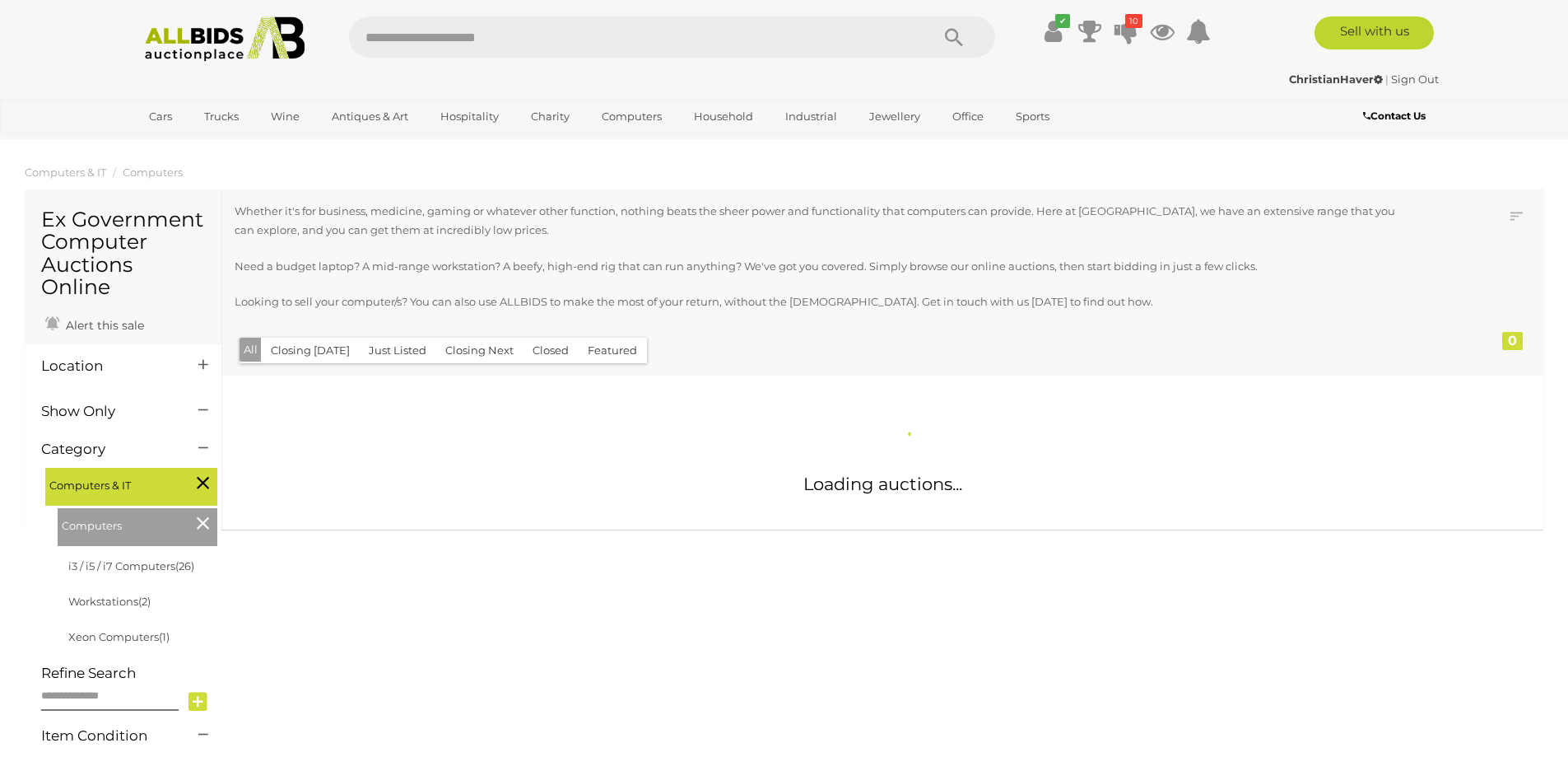
click at [426, 35] on input "text" at bounding box center [632, 37] width 565 height 41
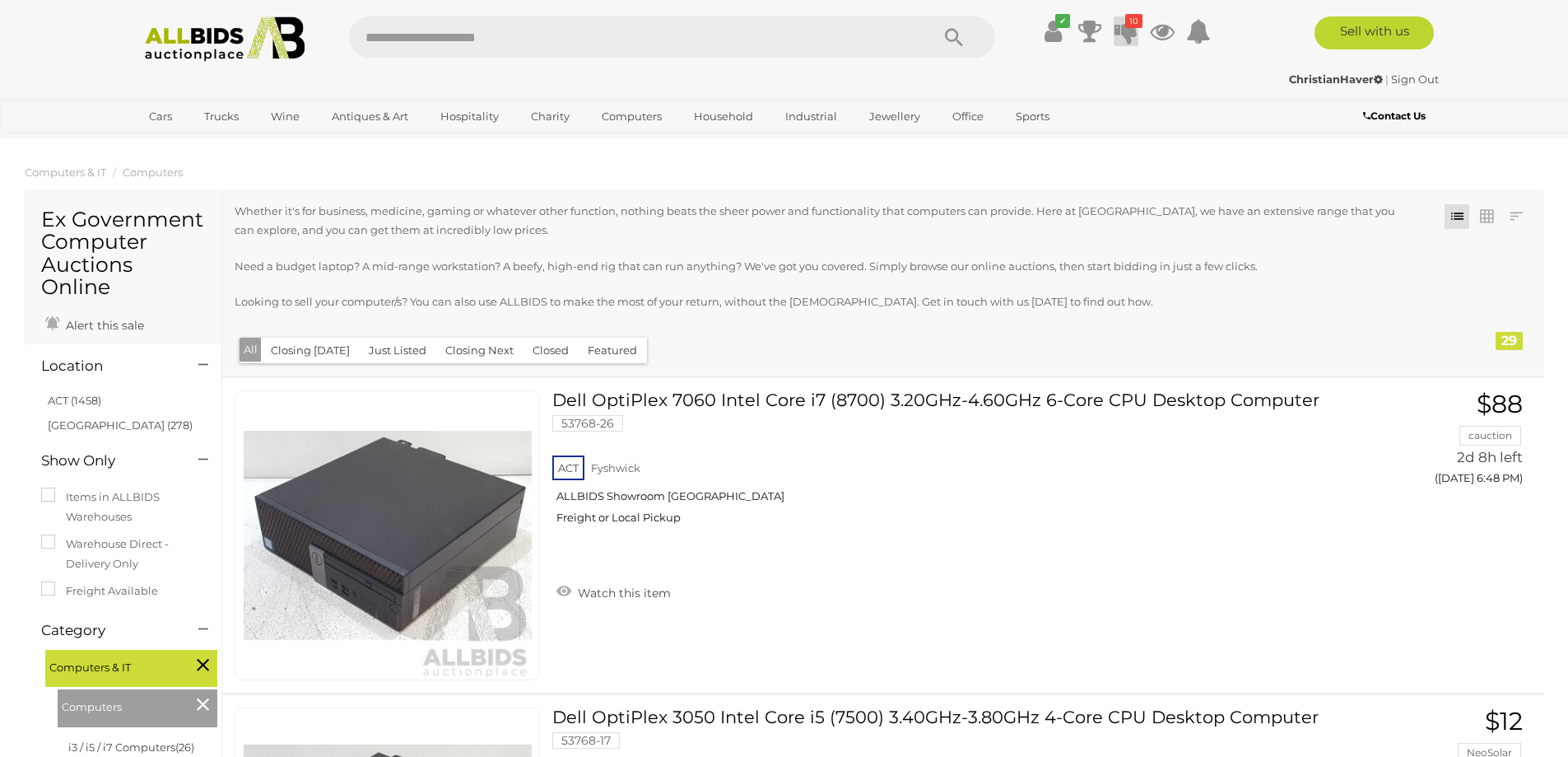
click at [1119, 29] on icon at bounding box center [1126, 31] width 23 height 30
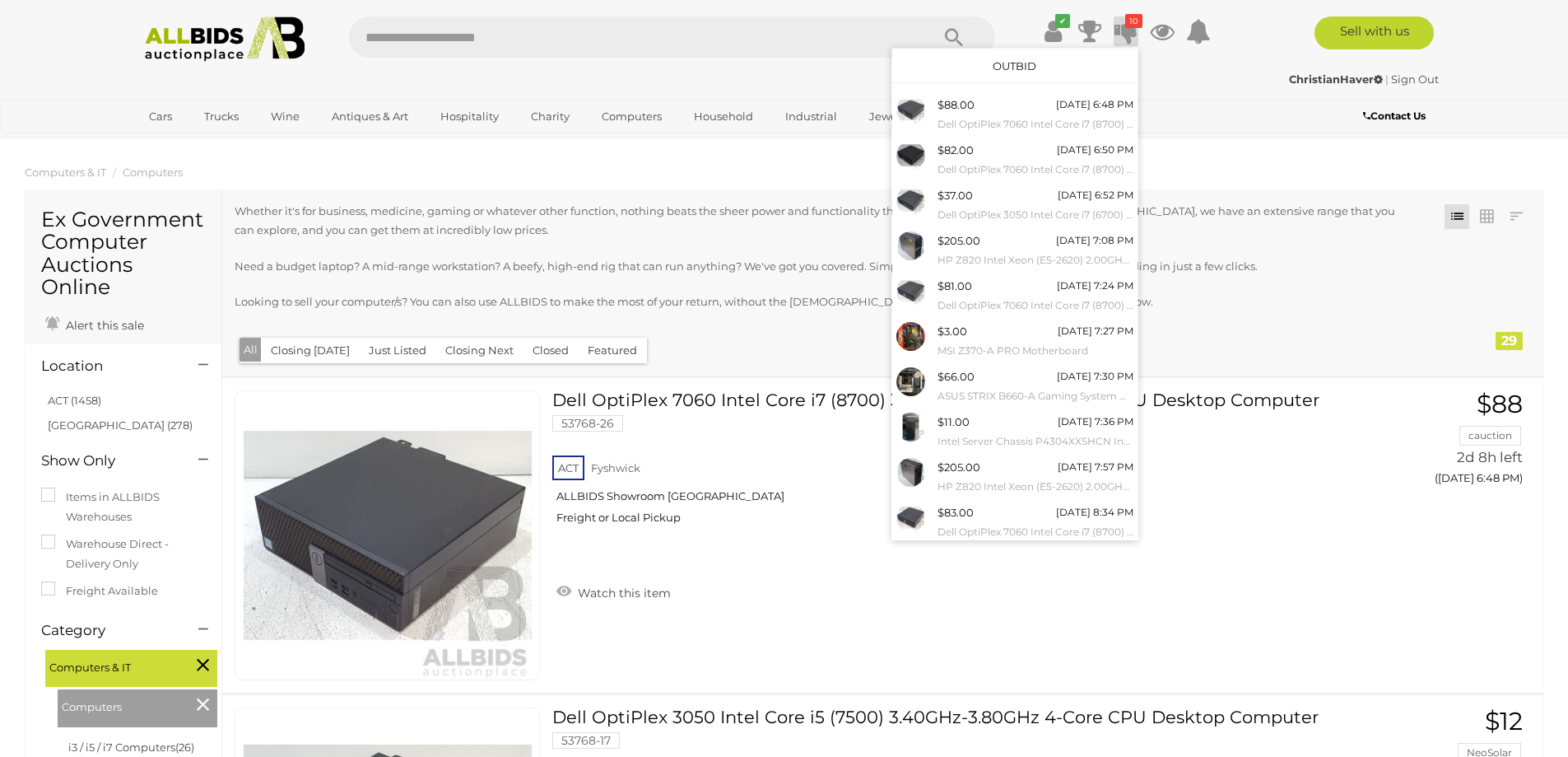
click at [1119, 29] on icon at bounding box center [1126, 31] width 23 height 30
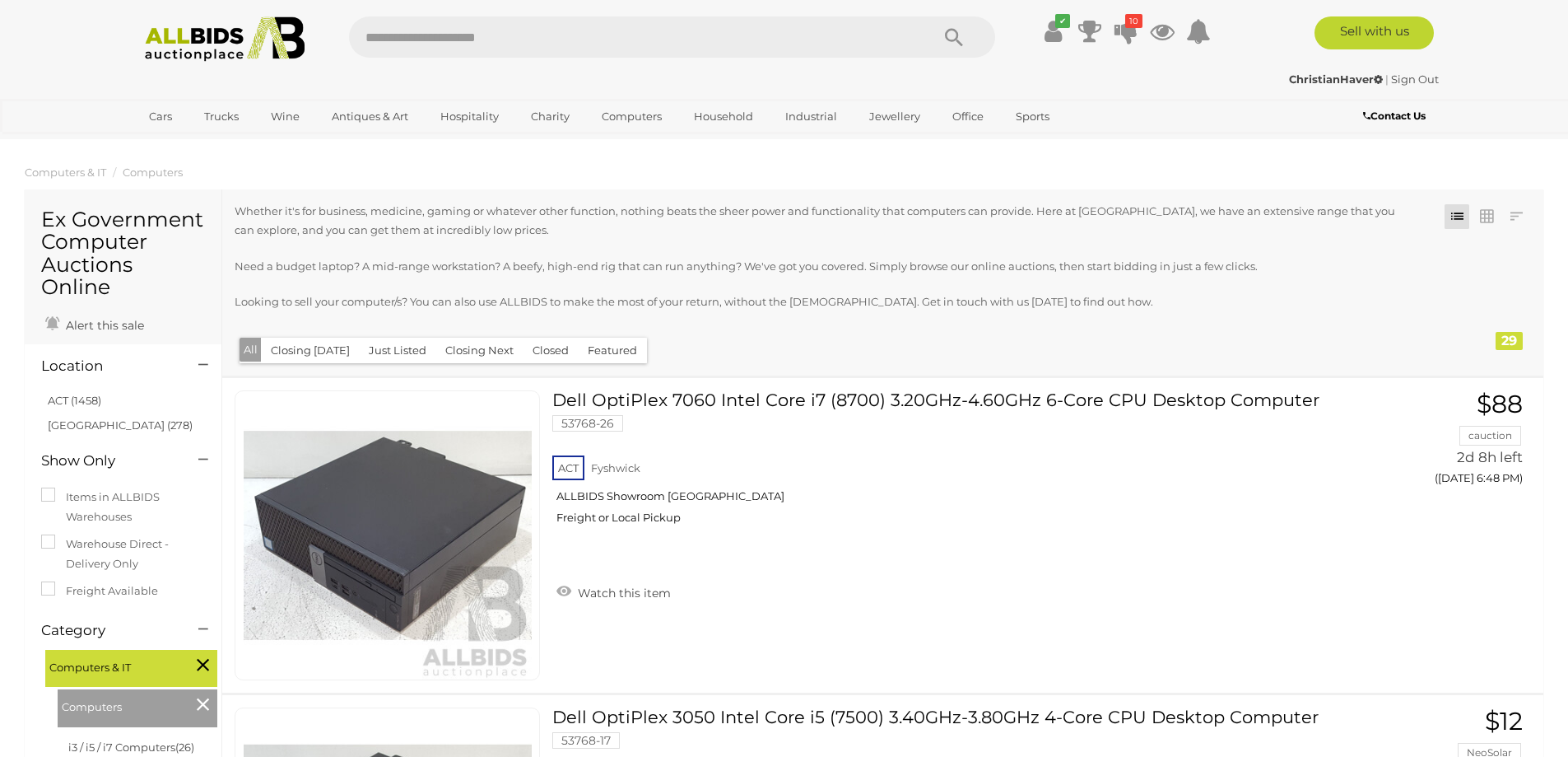
click at [608, 41] on input "text" at bounding box center [632, 37] width 565 height 41
type input "*******"
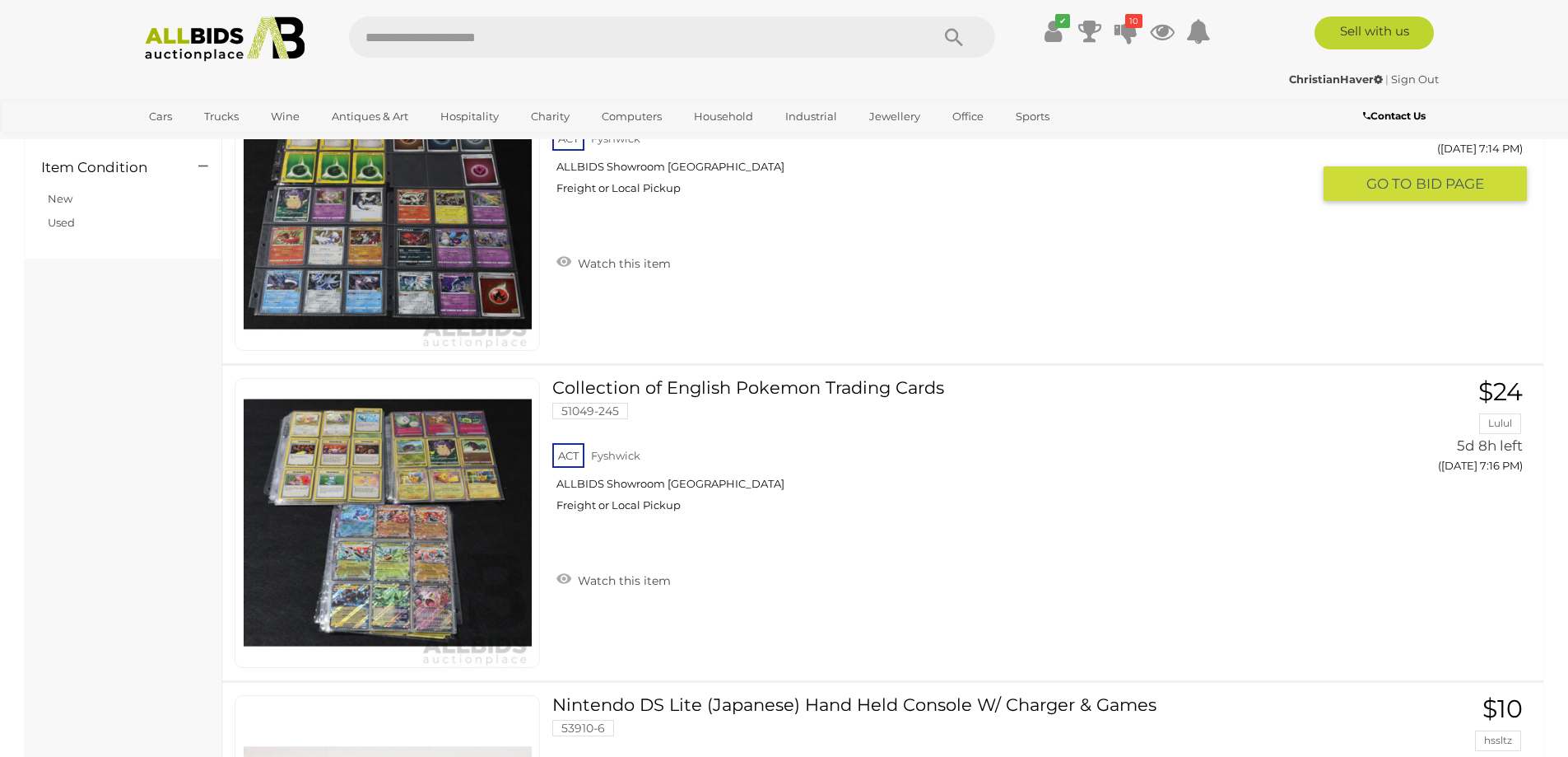
scroll to position [494, 0]
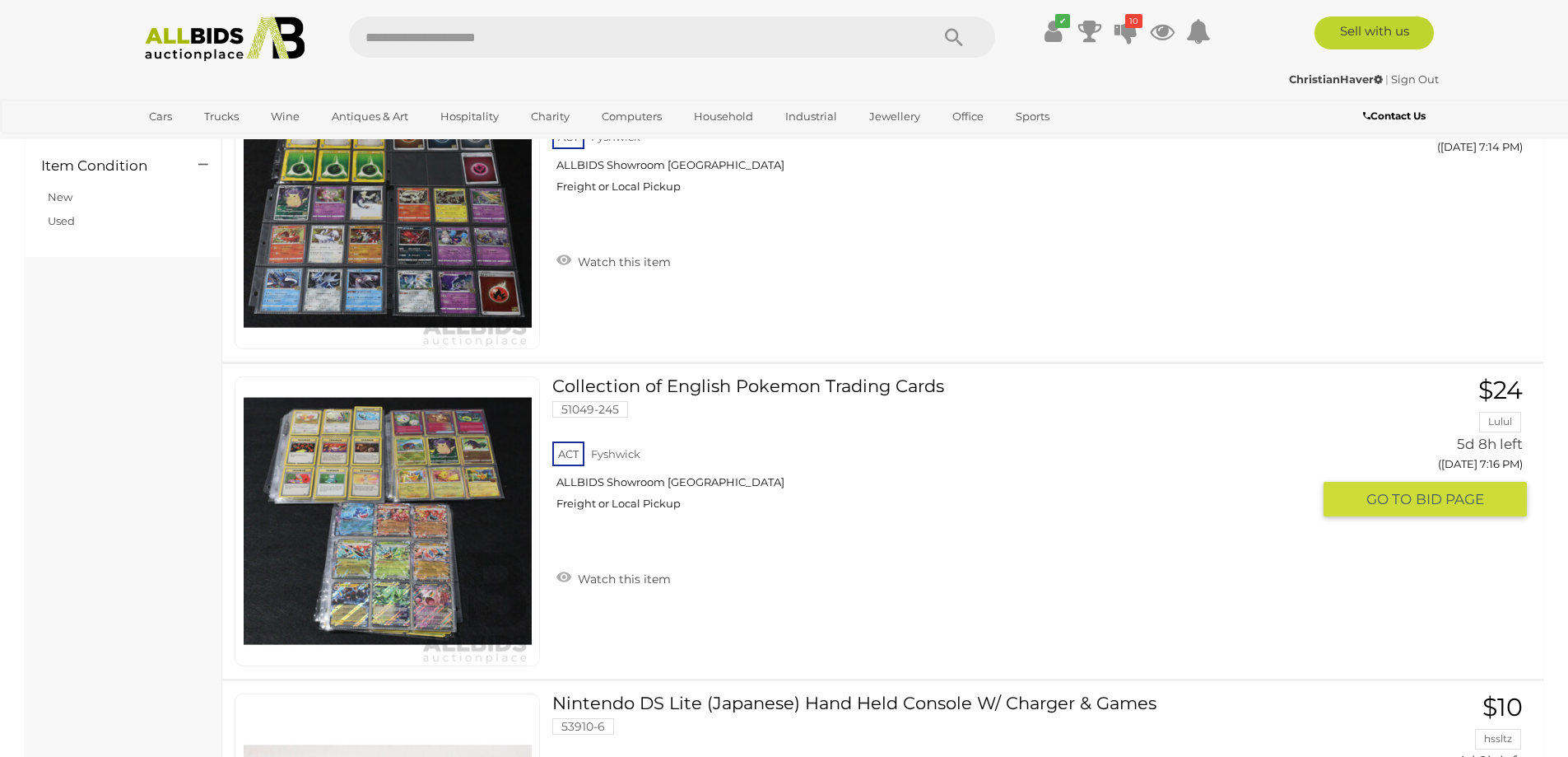
click at [735, 387] on link "Collection of English Pokemon Trading Cards 51049-245 ACT Fyshwick ALLBIDS Show…" at bounding box center [938, 449] width 746 height 147
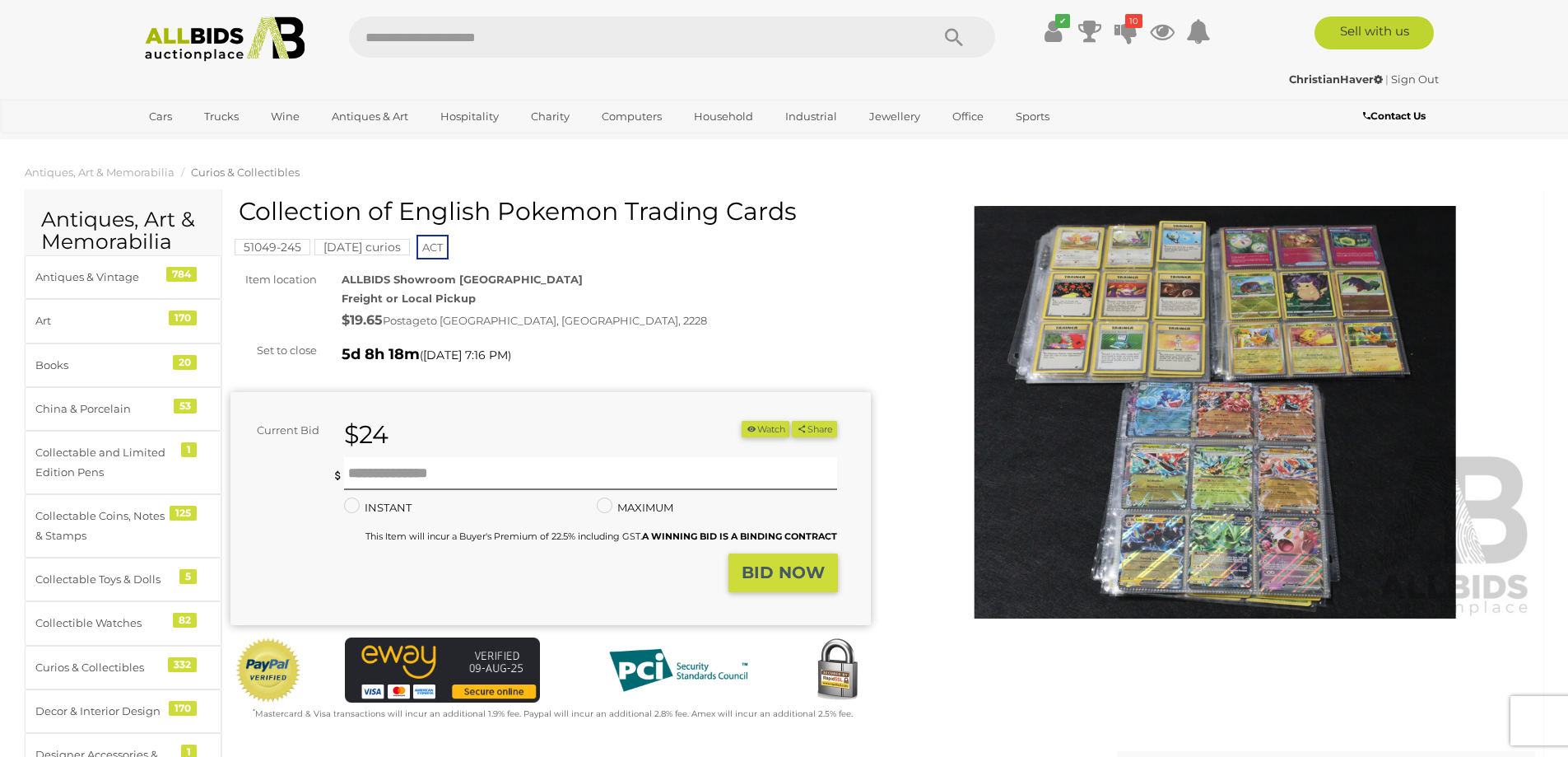
click at [1244, 414] on img at bounding box center [1216, 412] width 640 height 413
